Goal: Find specific page/section: Find specific page/section

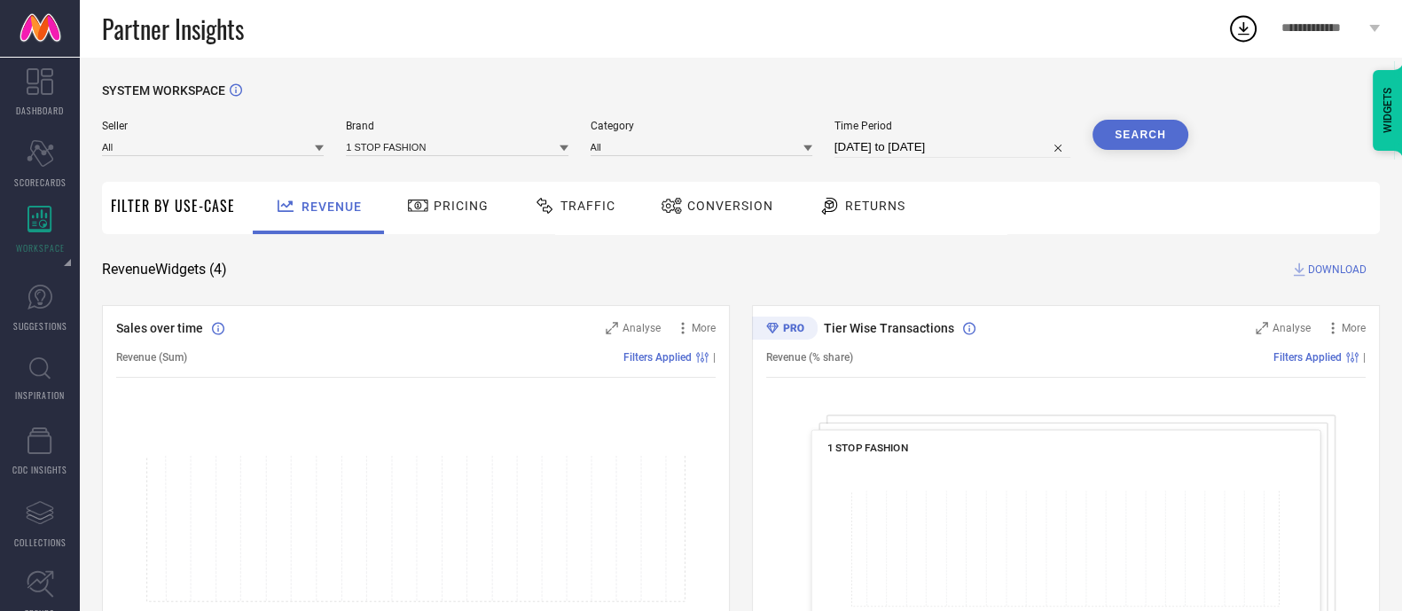
select select "7"
select select "2025"
select select "8"
select select "2025"
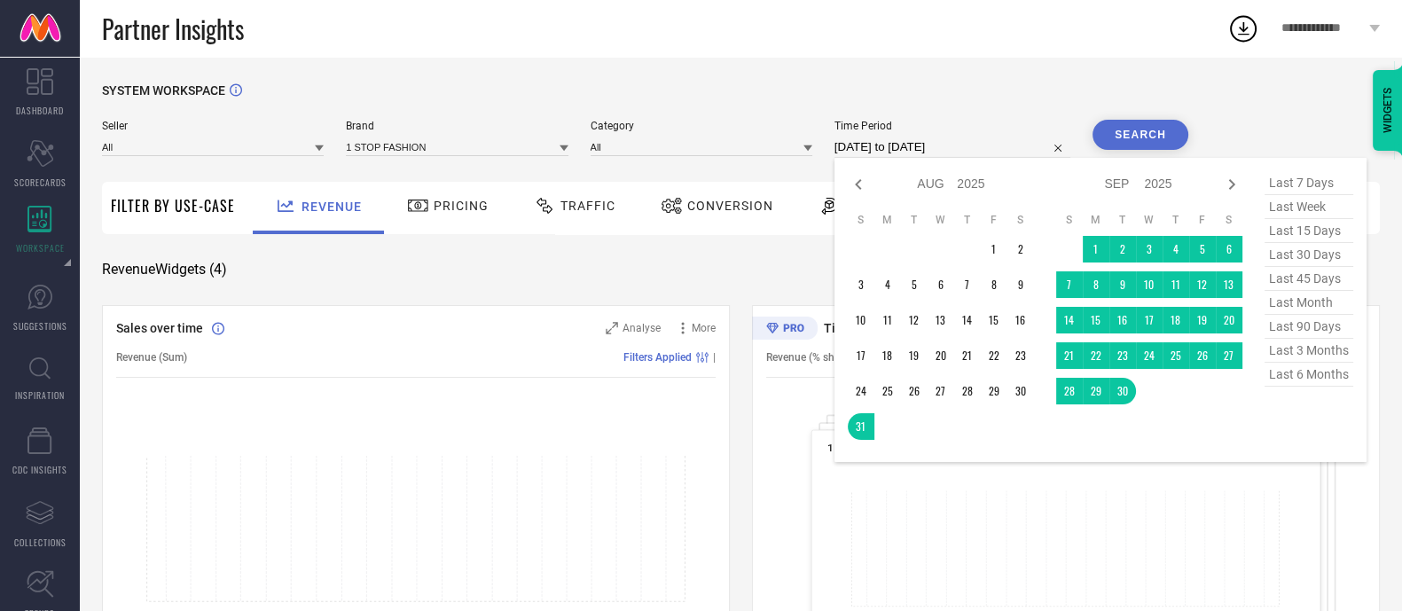
click at [959, 142] on input "[DATE] to [DATE]" at bounding box center [953, 147] width 236 height 21
click at [1145, 236] on table "S M T W T F S 1 2 3 4 5 6 7 8 9 10 11 12 13 14 15 16 17 18 19 20 21 22 23 24 25…" at bounding box center [1150, 308] width 186 height 209
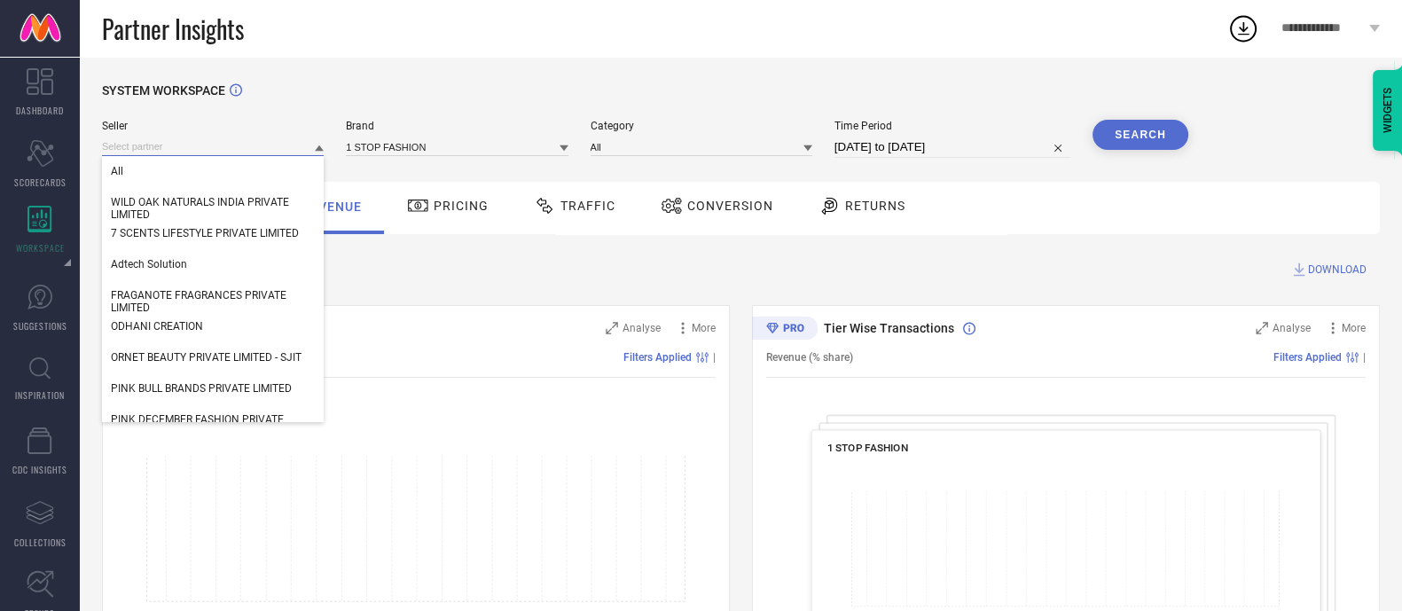
click at [228, 143] on input at bounding box center [213, 146] width 222 height 19
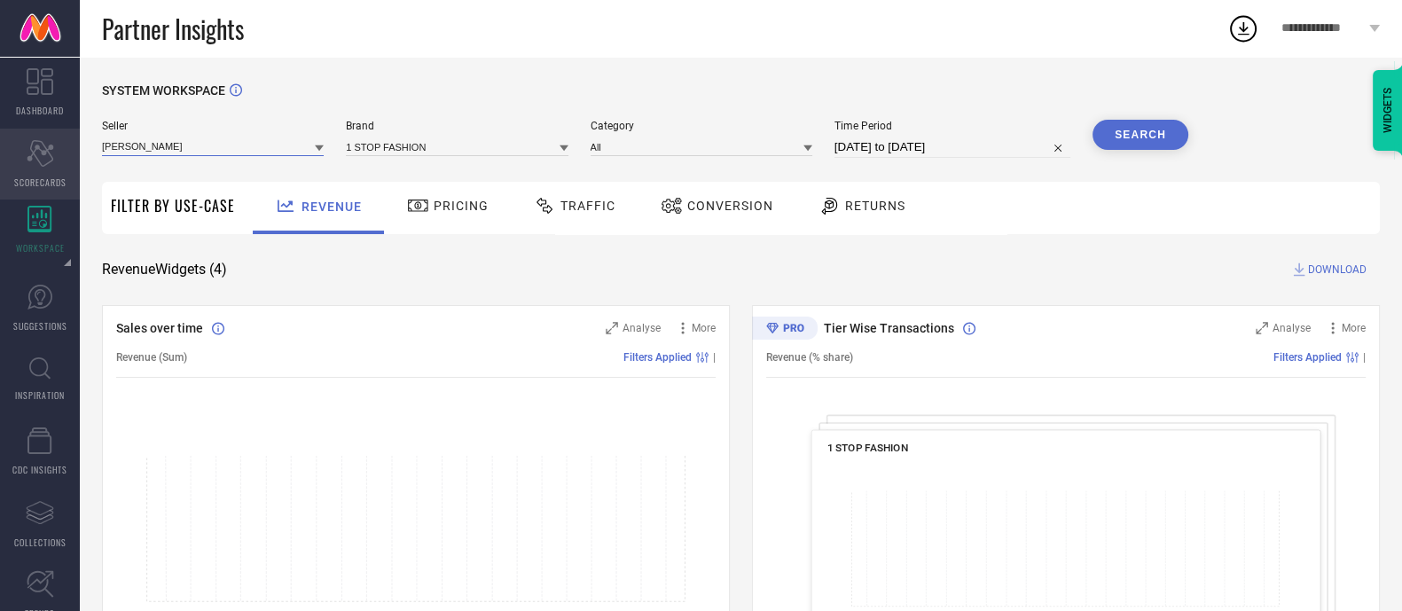
drag, startPoint x: 228, startPoint y: 143, endPoint x: 8, endPoint y: 152, distance: 220.2
type input "[PERSON_NAME]"
click at [367, 31] on div "Partner Insights" at bounding box center [665, 28] width 1126 height 57
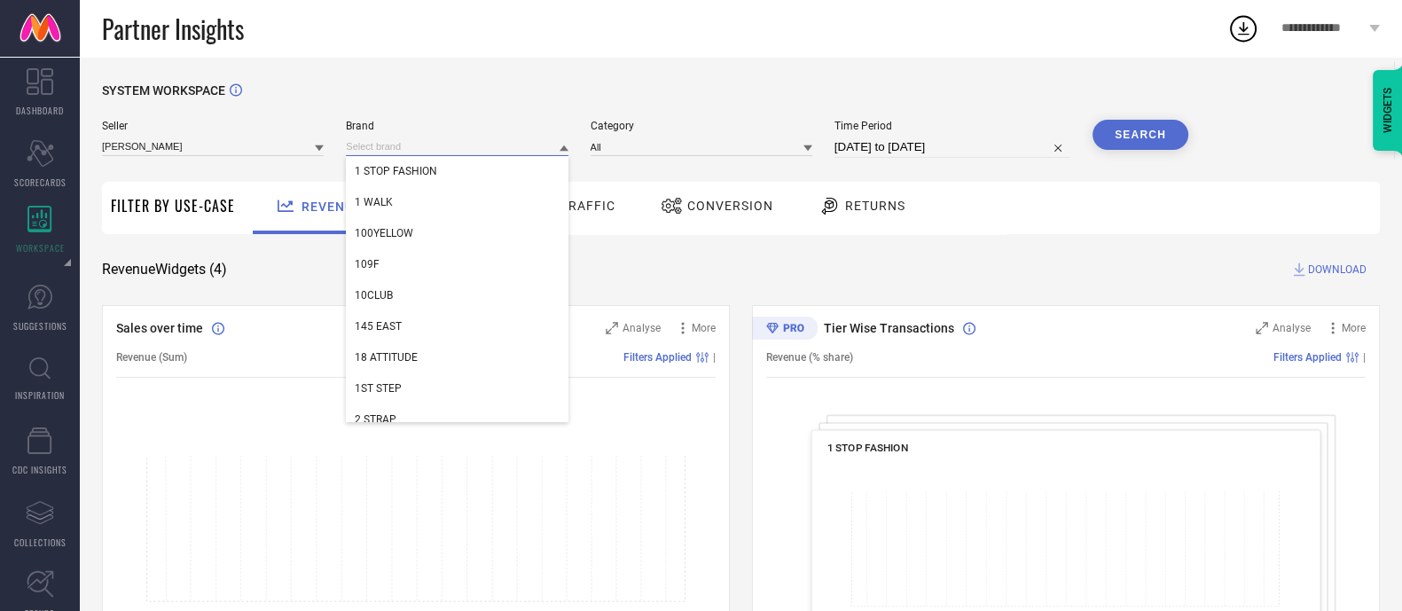
click at [381, 146] on input at bounding box center [457, 146] width 222 height 19
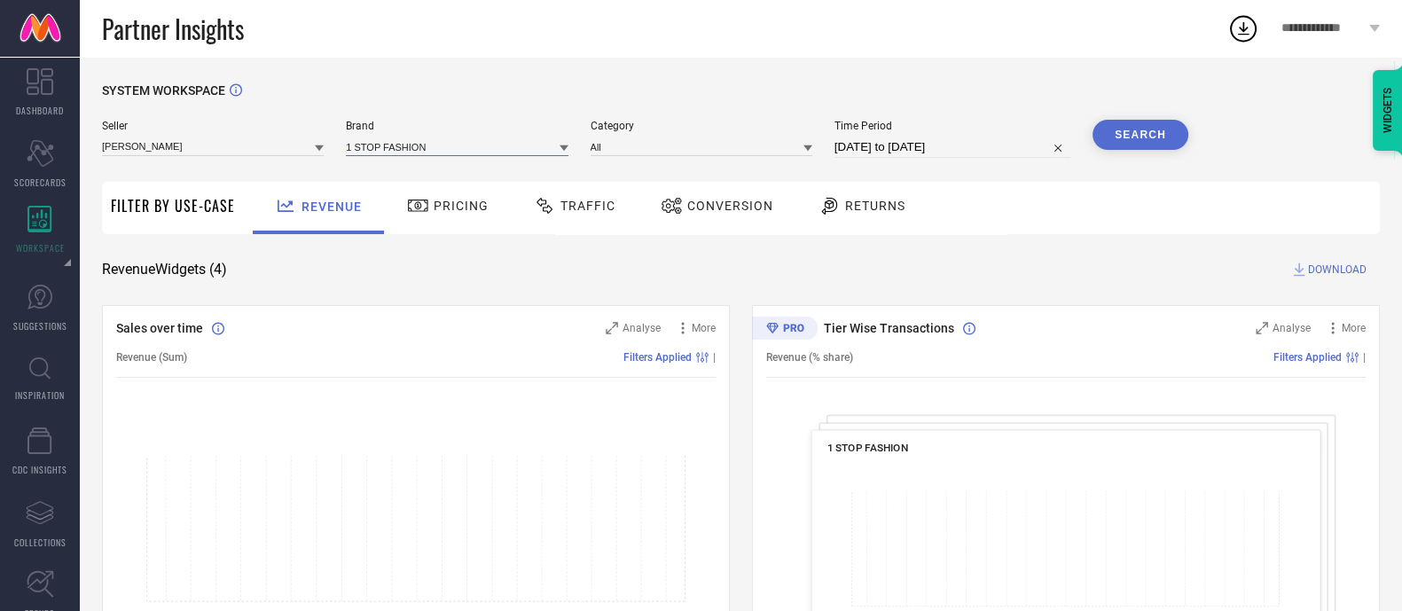
click at [381, 146] on input at bounding box center [457, 146] width 222 height 19
type input "[PERSON_NAME]"
click at [403, 172] on span "[PERSON_NAME]" at bounding box center [395, 171] width 81 height 12
click at [286, 146] on input at bounding box center [213, 146] width 222 height 19
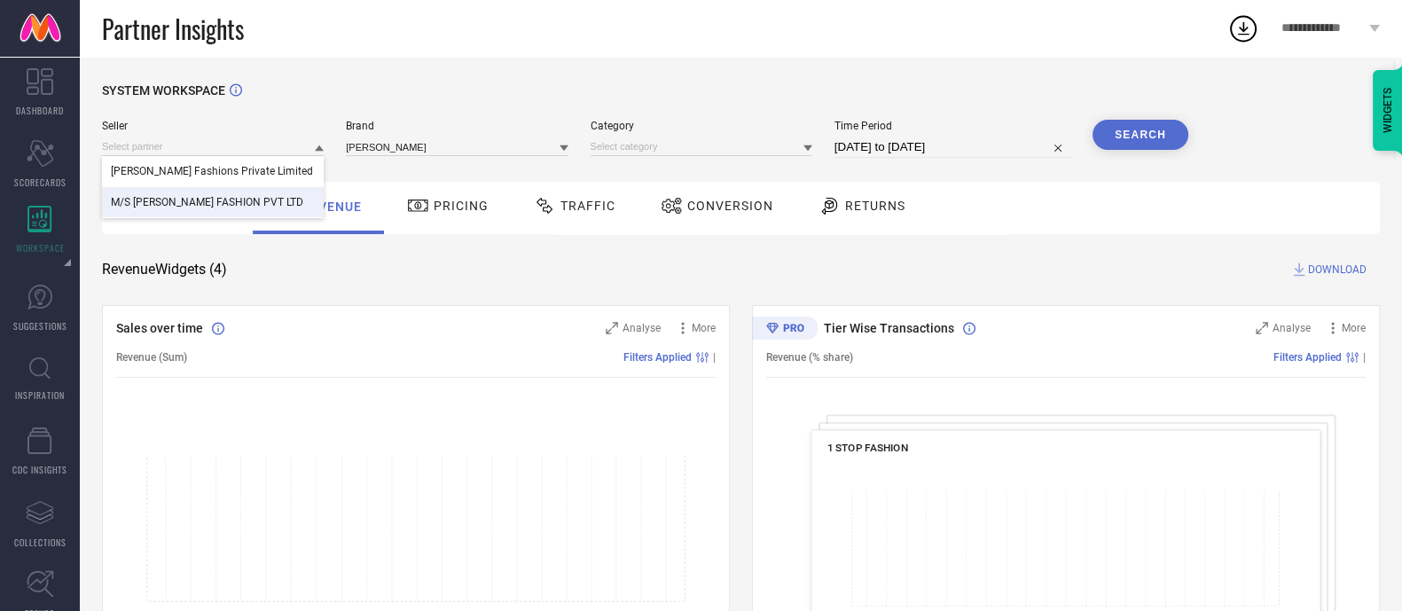
click at [271, 205] on span "M/S [PERSON_NAME] FASHION PVT LTD" at bounding box center [207, 202] width 192 height 12
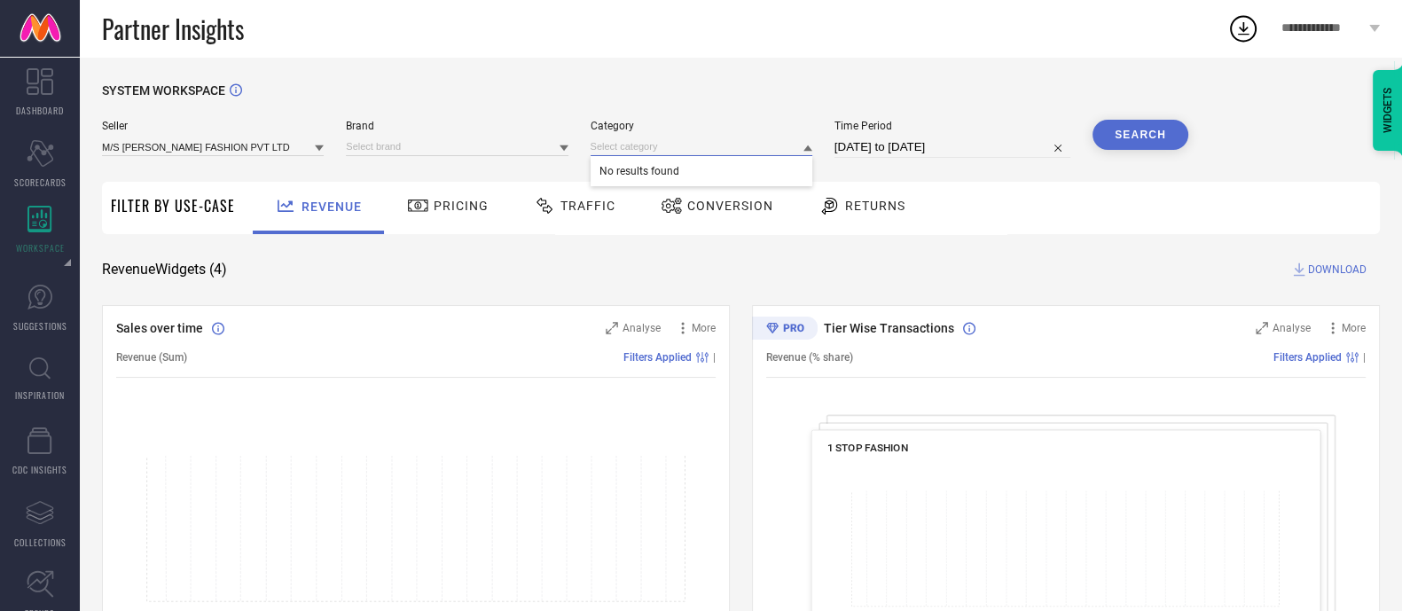
click at [679, 150] on input at bounding box center [702, 146] width 222 height 19
click at [723, 144] on input at bounding box center [702, 146] width 222 height 19
drag, startPoint x: 785, startPoint y: 80, endPoint x: 534, endPoint y: 155, distance: 262.1
click at [534, 155] on input at bounding box center [457, 146] width 222 height 19
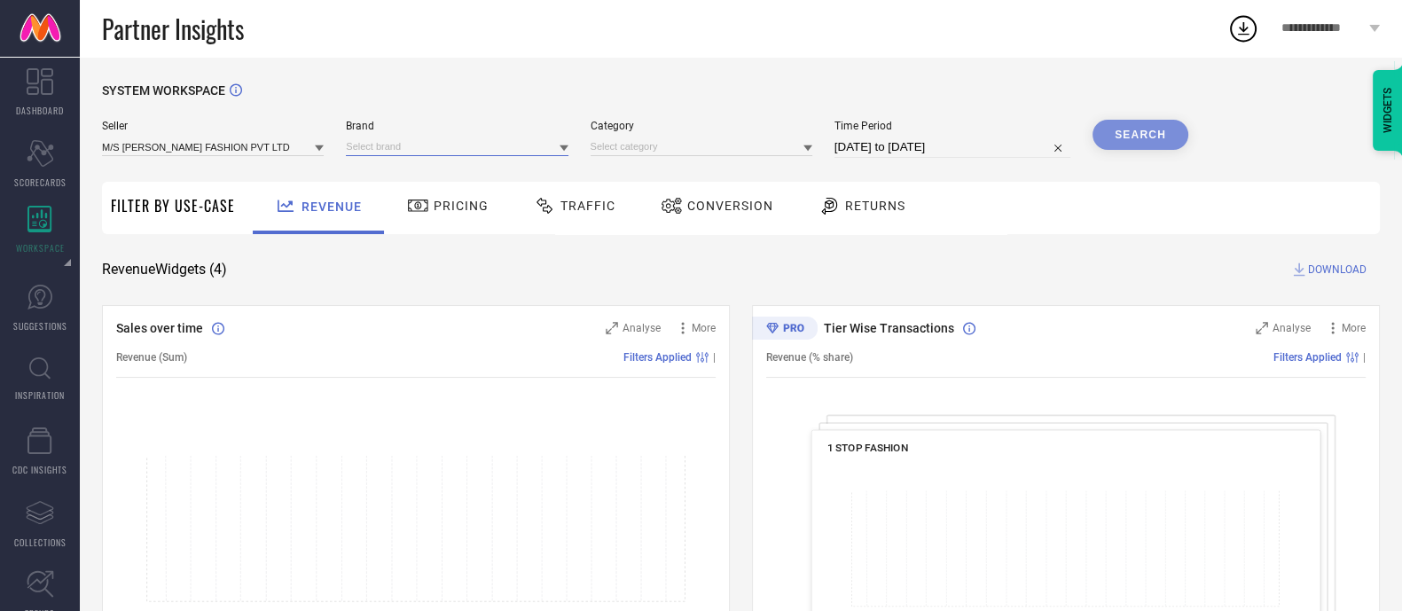
click at [534, 155] on input at bounding box center [457, 146] width 222 height 19
click at [390, 168] on span "[PERSON_NAME]" at bounding box center [395, 171] width 81 height 12
click at [661, 140] on input at bounding box center [702, 146] width 222 height 19
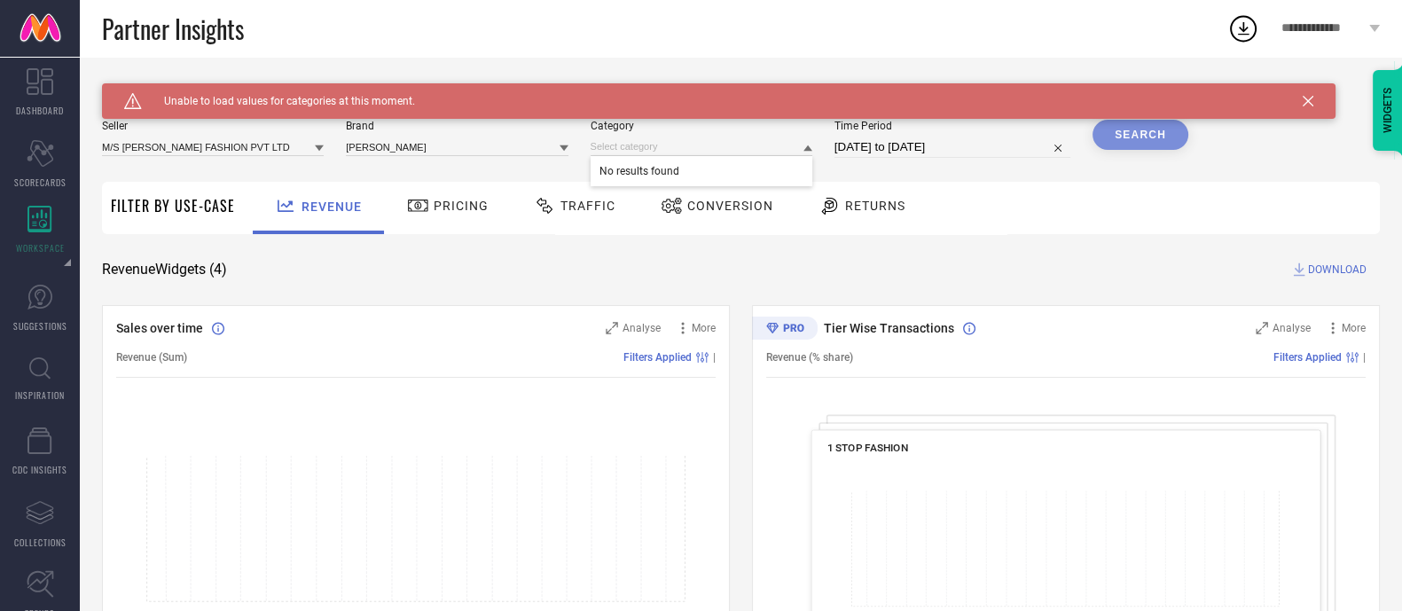
click at [667, 170] on span "No results found" at bounding box center [702, 171] width 222 height 30
click at [541, 56] on div "Partner Insights" at bounding box center [665, 28] width 1126 height 57
click at [579, 15] on div "Partner Insights" at bounding box center [665, 28] width 1126 height 57
click at [808, 149] on icon at bounding box center [808, 148] width 9 height 9
click at [741, 159] on span "No results found" at bounding box center [702, 171] width 222 height 30
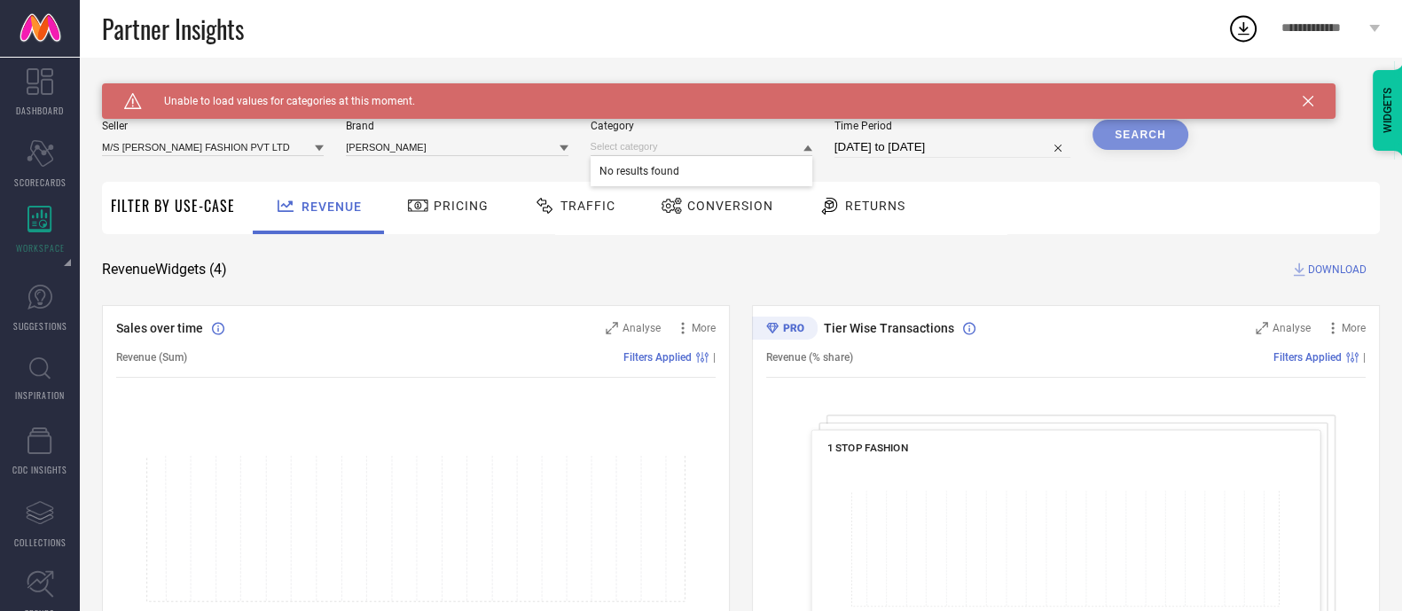
click at [611, 45] on div "Partner Insights" at bounding box center [665, 28] width 1126 height 57
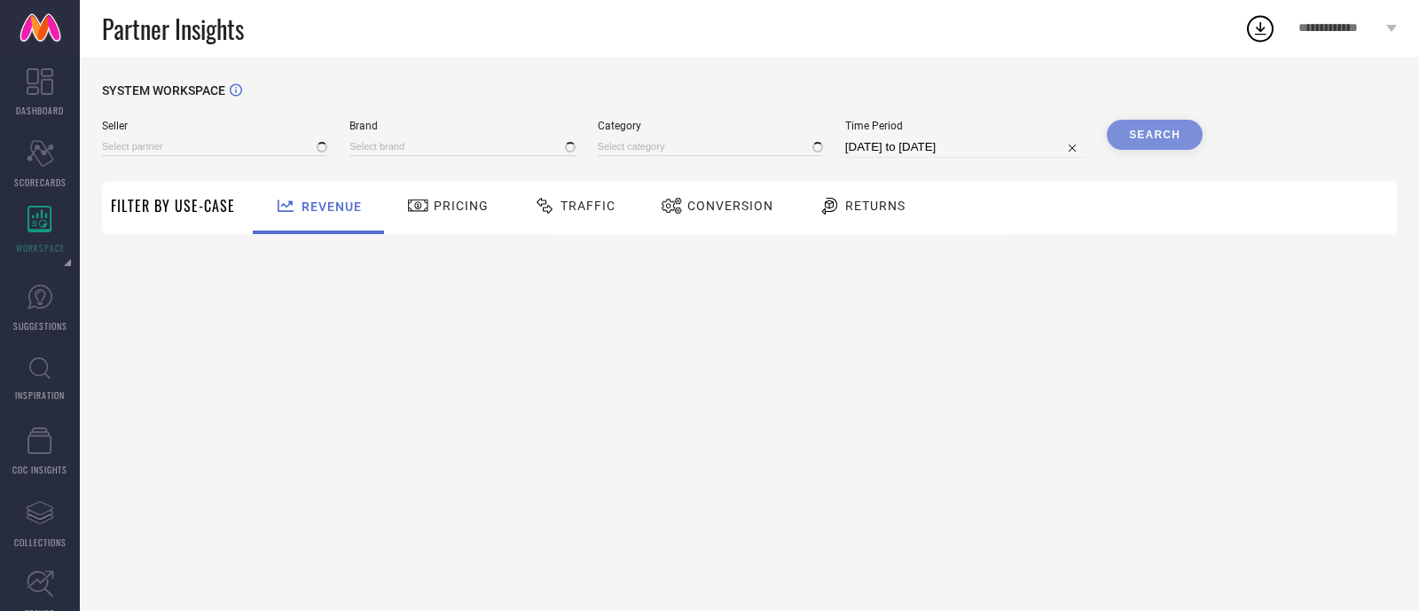
type input "All"
type input "1 STOP FASHION"
type input "All"
